Goal: Information Seeking & Learning: Learn about a topic

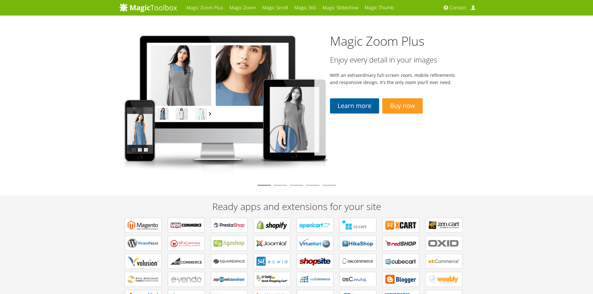
click at [354, 107] on link "Learn more" at bounding box center [354, 105] width 49 height 15
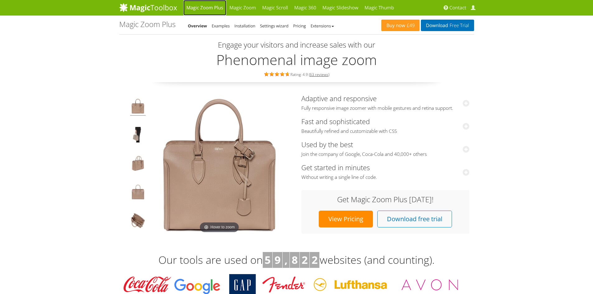
click at [213, 8] on link "Magic Zoom Plus" at bounding box center [204, 8] width 43 height 16
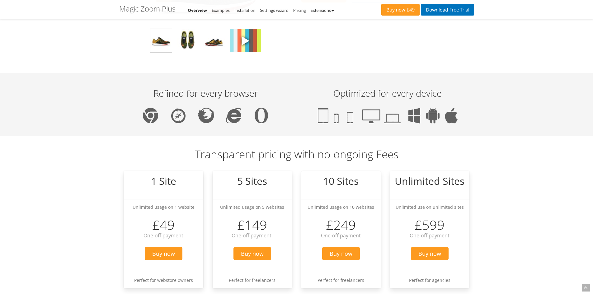
scroll to position [373, 0]
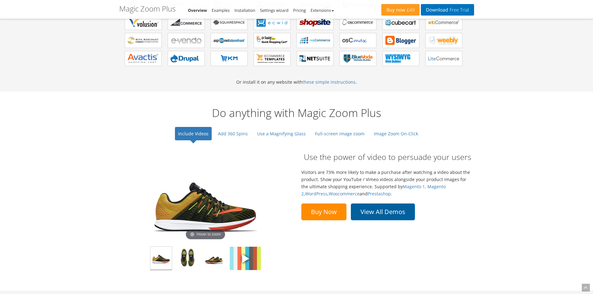
click at [361, 205] on link "View All Demos" at bounding box center [383, 211] width 64 height 17
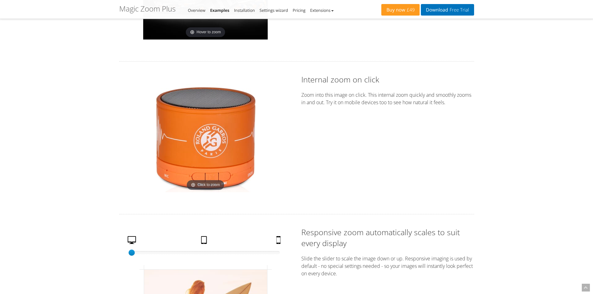
scroll to position [871, 0]
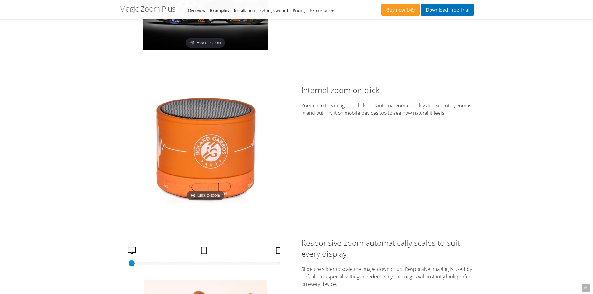
click at [207, 133] on img at bounding box center [205, 148] width 109 height 109
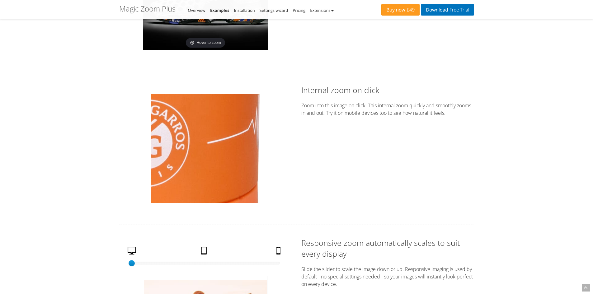
drag, startPoint x: 189, startPoint y: 154, endPoint x: 239, endPoint y: 146, distance: 50.4
click at [240, 153] on img at bounding box center [205, 148] width 109 height 109
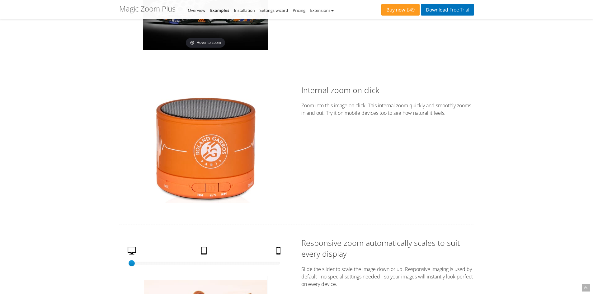
click at [255, 195] on img at bounding box center [205, 148] width 109 height 109
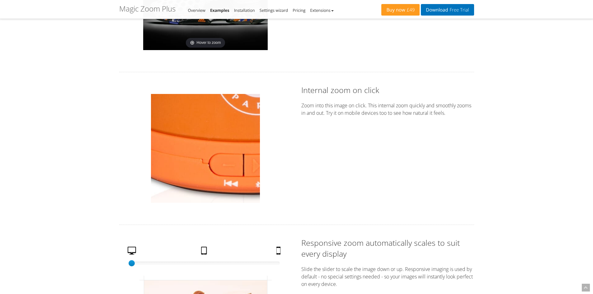
click at [190, 195] on img at bounding box center [205, 148] width 109 height 109
